Goal: Check status: Check status

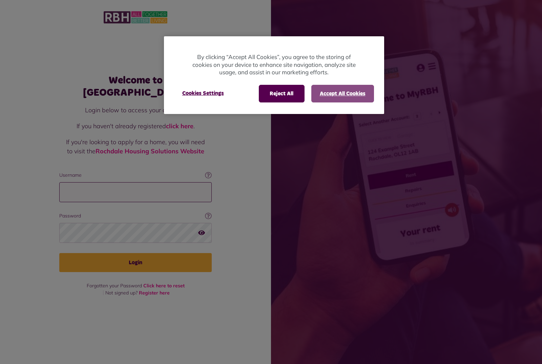
type input "**********"
click at [342, 93] on button "Accept All Cookies" at bounding box center [342, 94] width 63 height 18
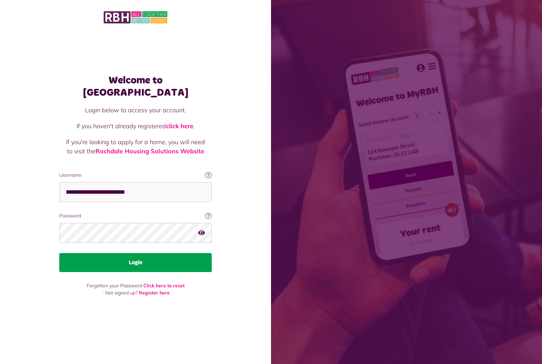
click at [131, 258] on button "Login" at bounding box center [135, 262] width 152 height 19
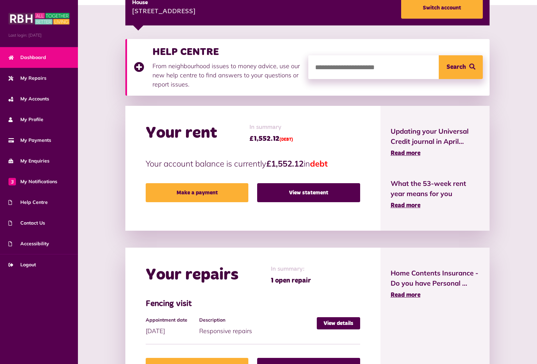
scroll to position [77, 0]
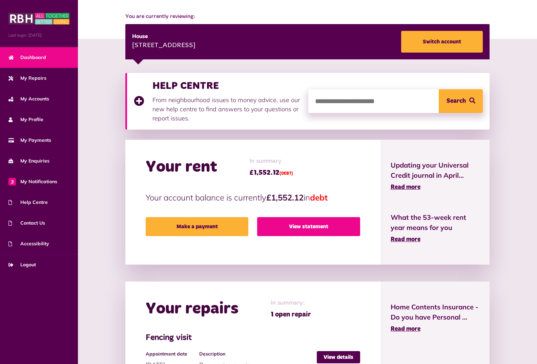
click at [313, 228] on link "View statement" at bounding box center [308, 226] width 103 height 19
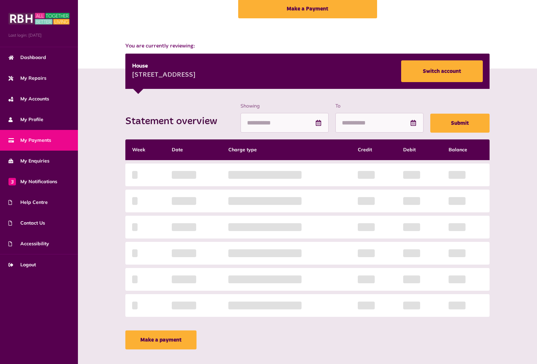
scroll to position [55, 0]
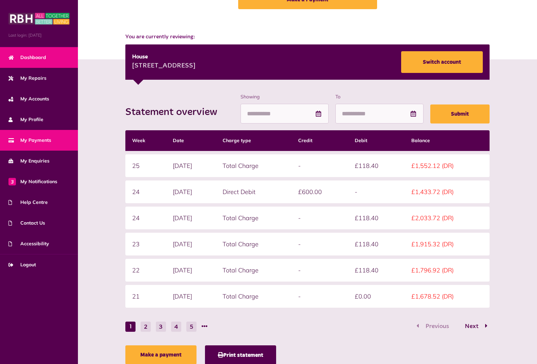
click at [39, 59] on span "Dashboard" at bounding box center [27, 57] width 38 height 7
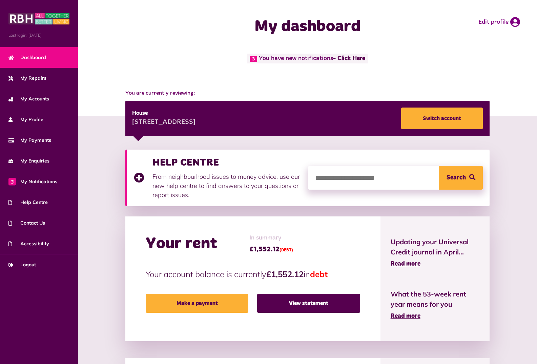
click at [208, 50] on div "My dashboard Edit profile" at bounding box center [307, 27] width 459 height 54
